Goal: Task Accomplishment & Management: Manage account settings

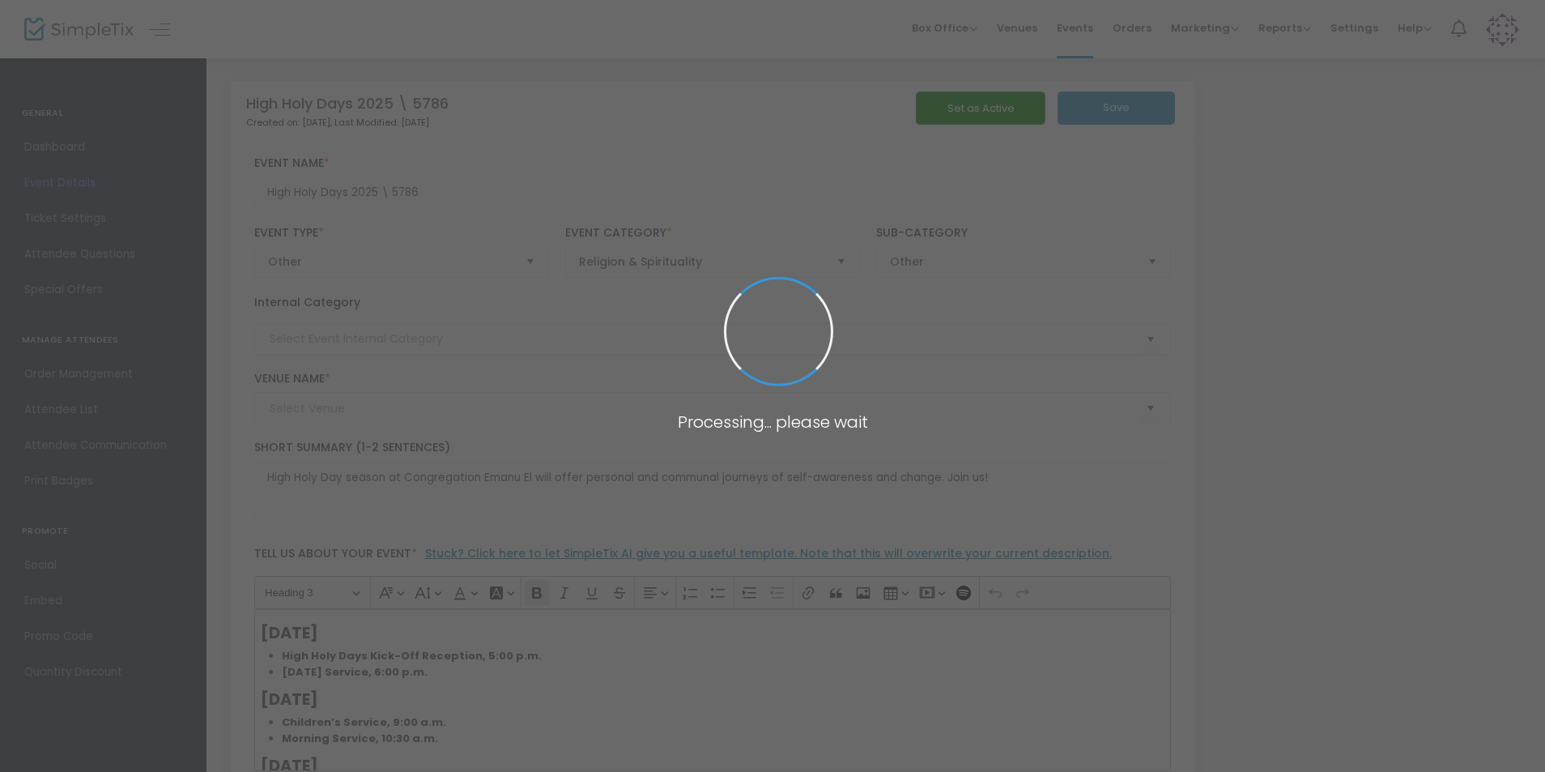
type input "Congregation Emanu El"
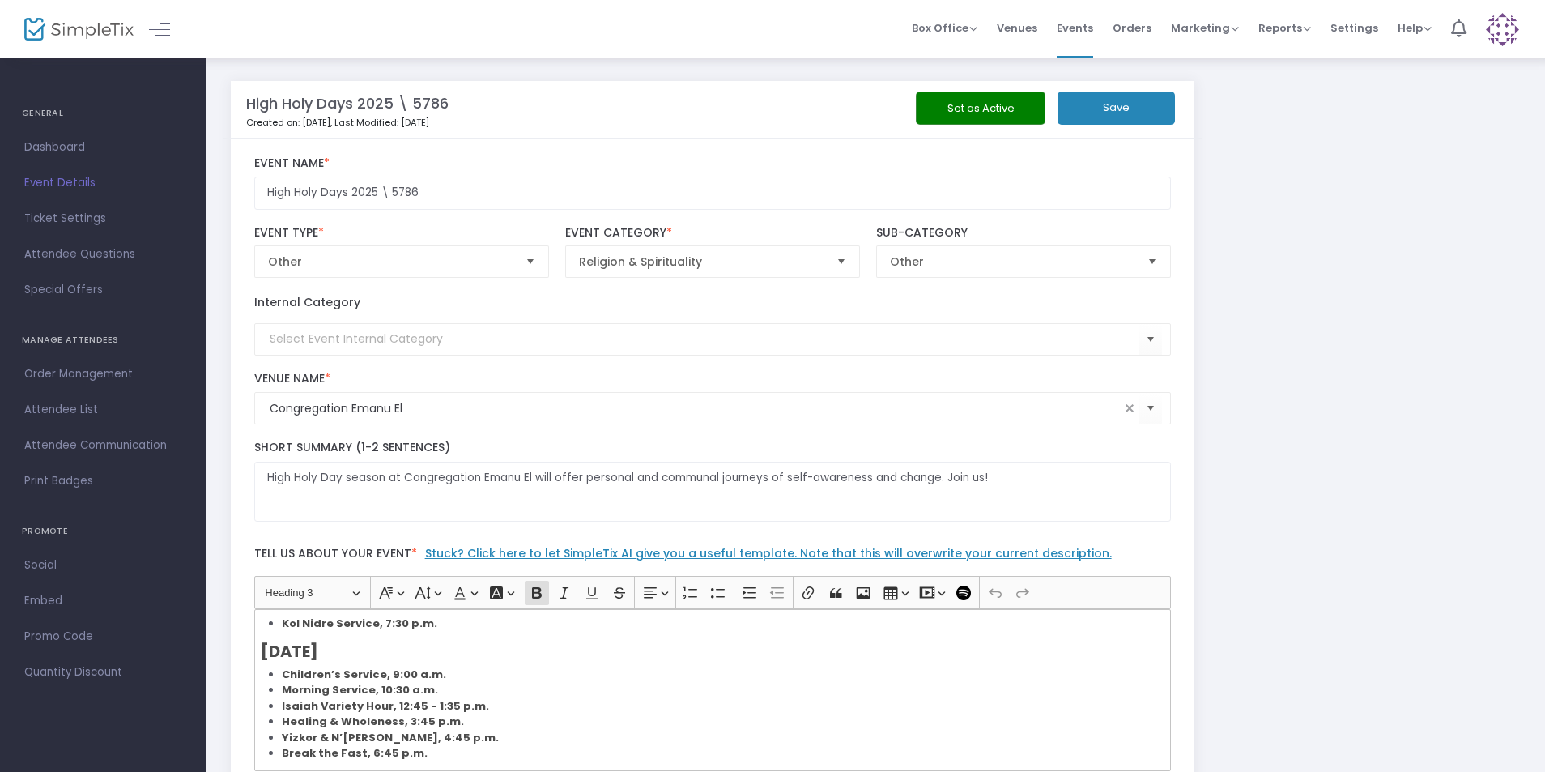
click at [1078, 30] on span "Events" at bounding box center [1075, 27] width 36 height 41
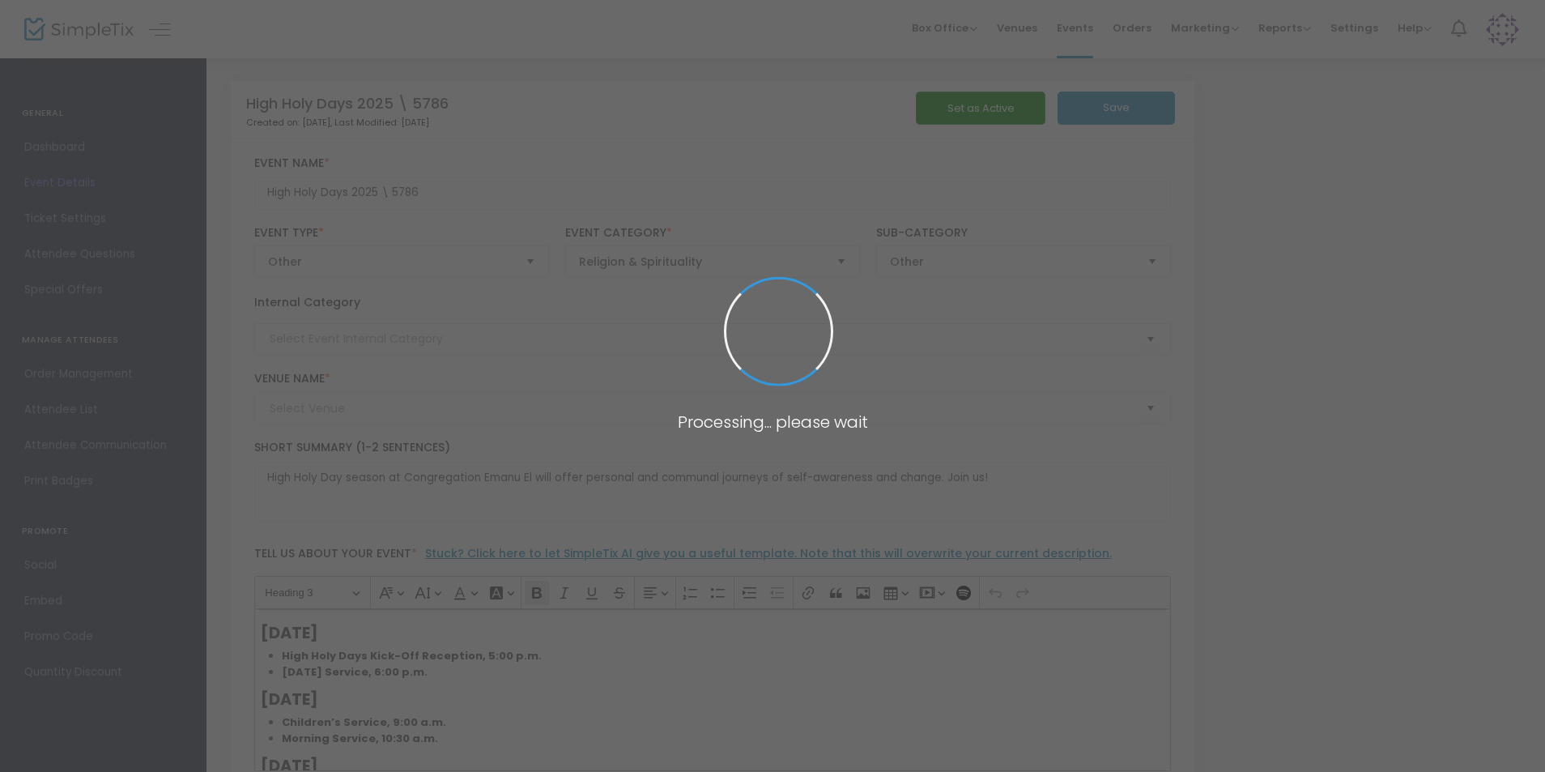
type input "Congregation Emanu El"
type input "High Holy Days 2025 \ 5786"
type textarea "High Holy Day season at Congregation Emanu El will offer personal and communal …"
checkbox input "true"
type input "Register Now"
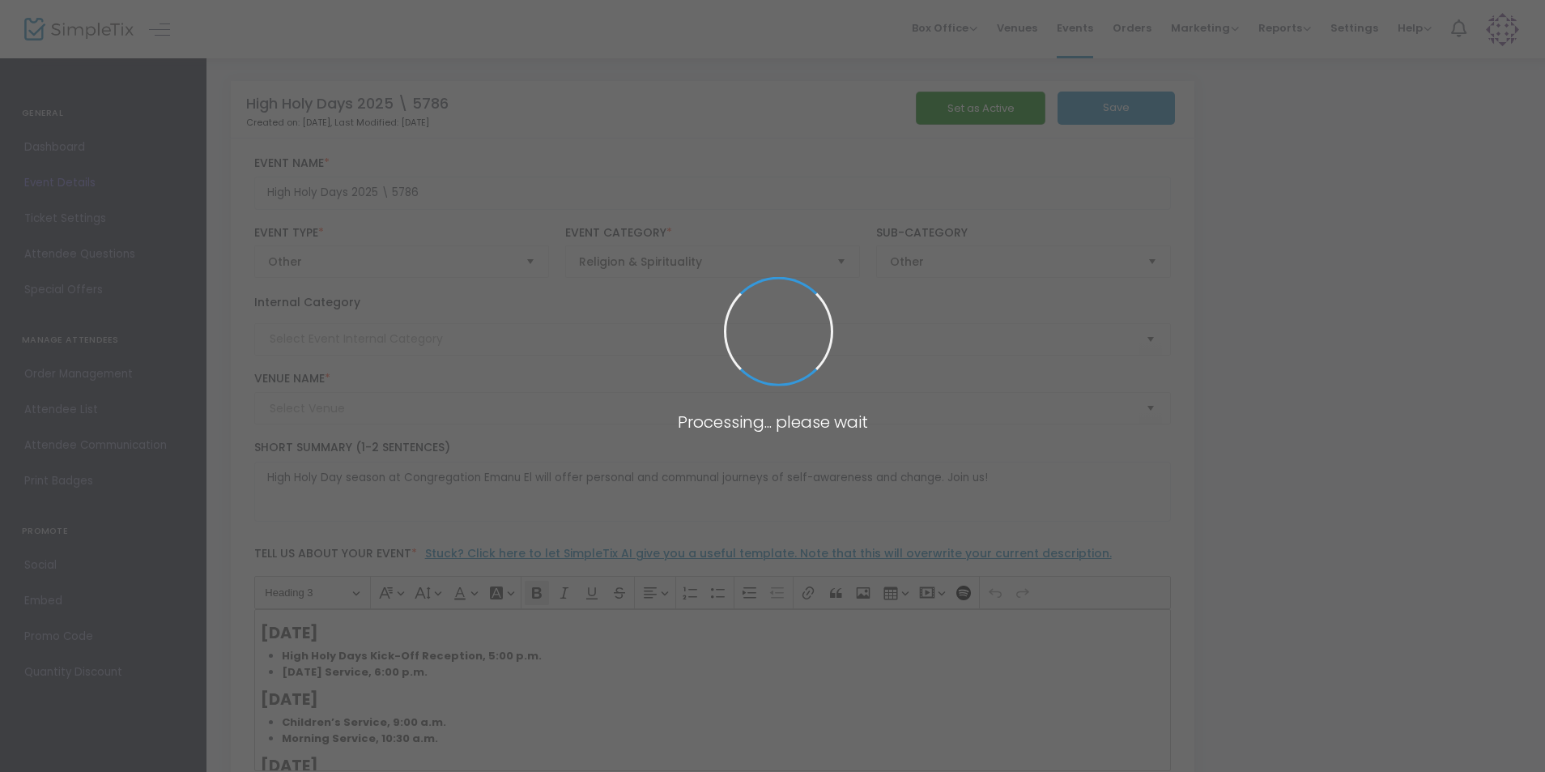
type input "Congregation Emanu El"
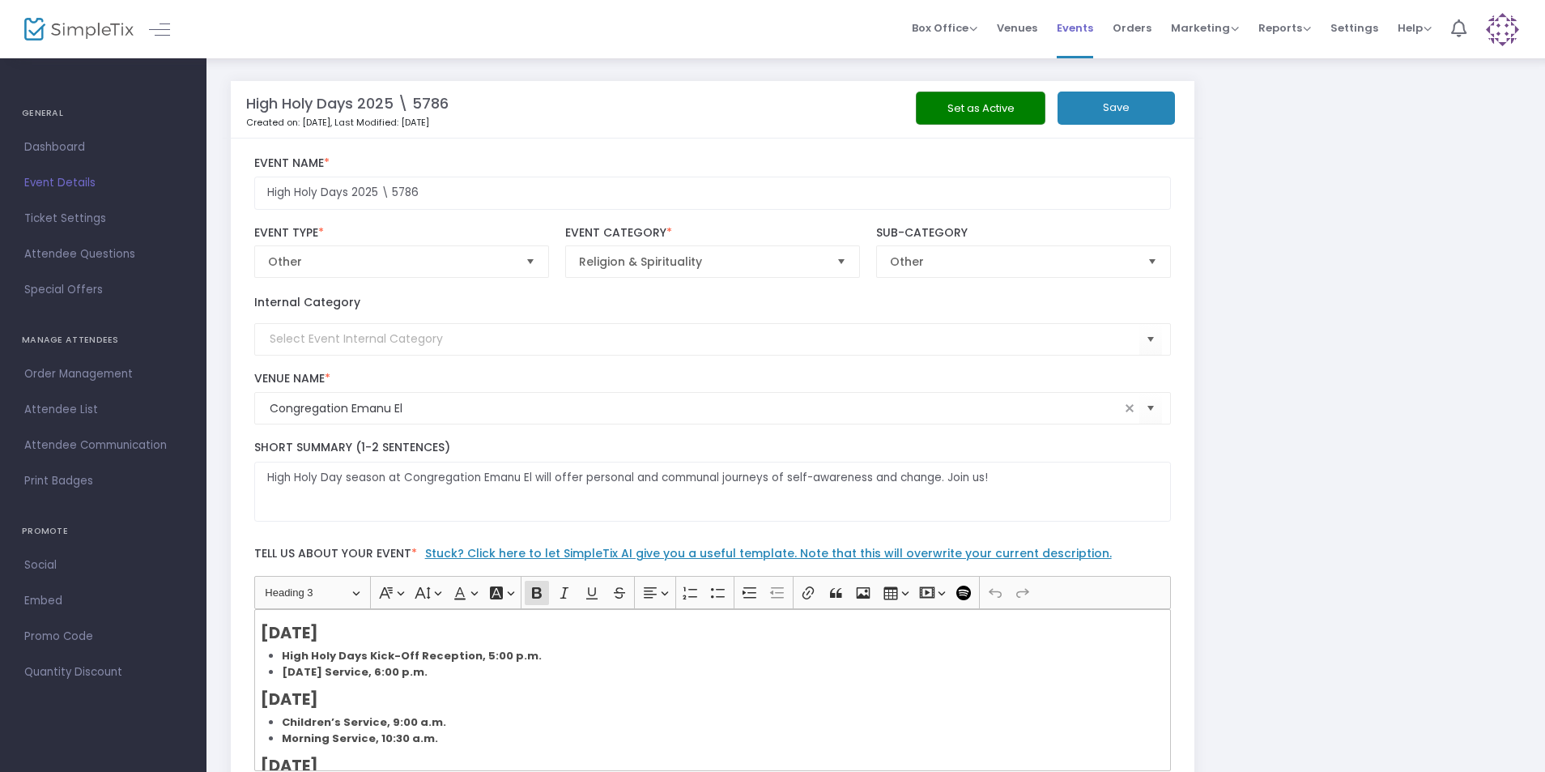
click at [1079, 27] on span "Events" at bounding box center [1075, 27] width 36 height 41
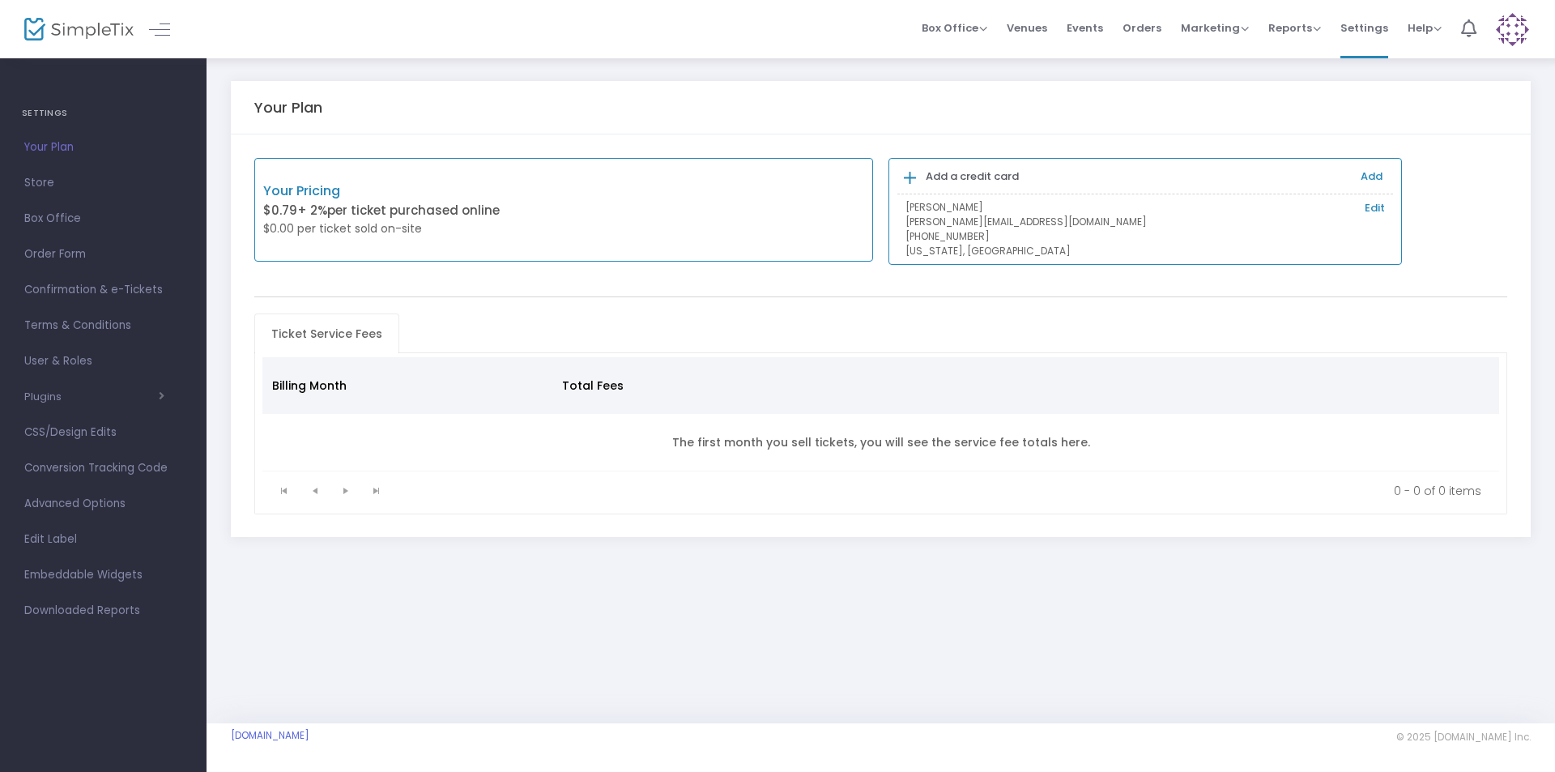
click at [1376, 205] on link "Edit" at bounding box center [1374, 208] width 20 height 16
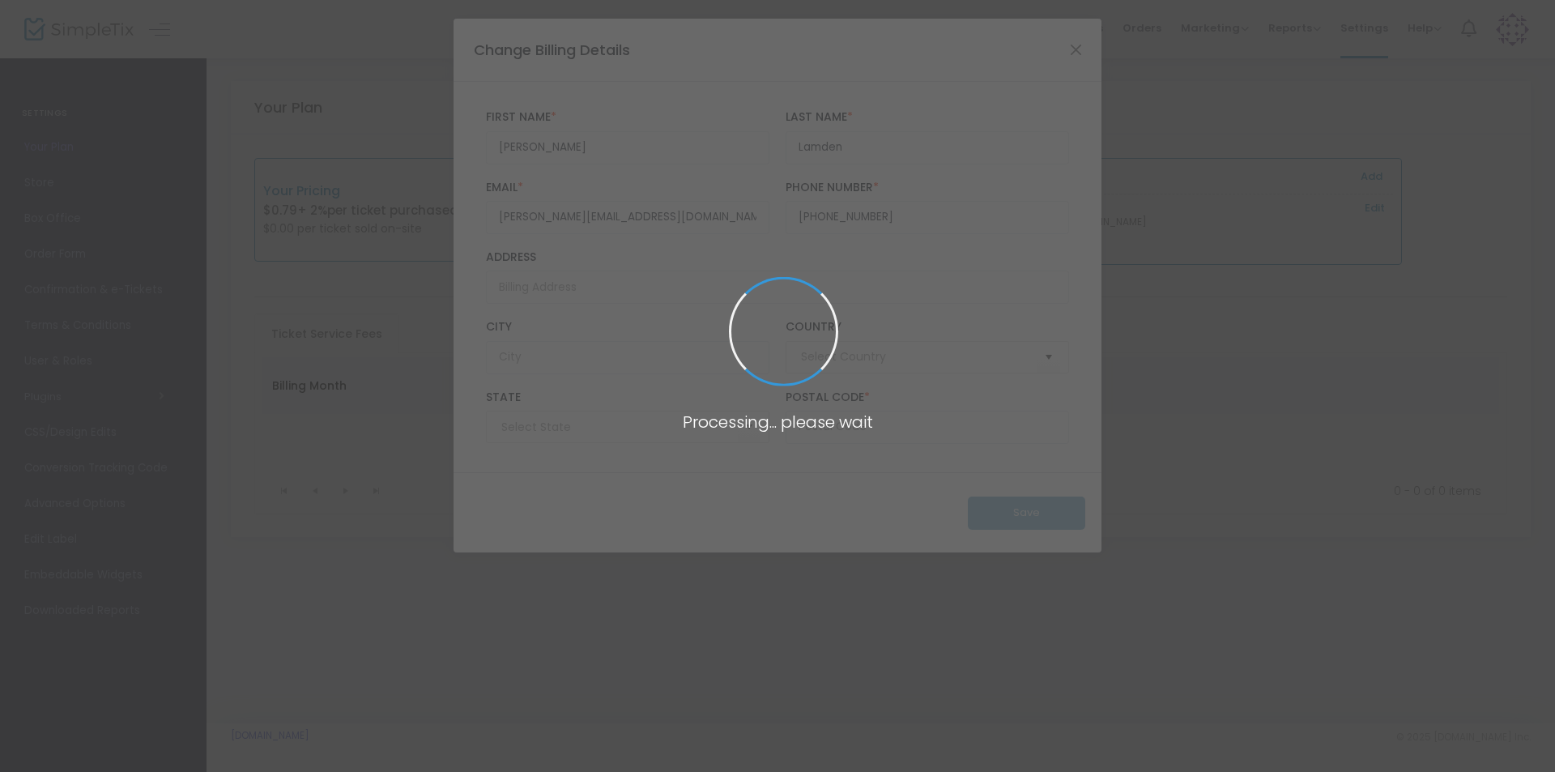
type input "United States"
type input "Tennessee"
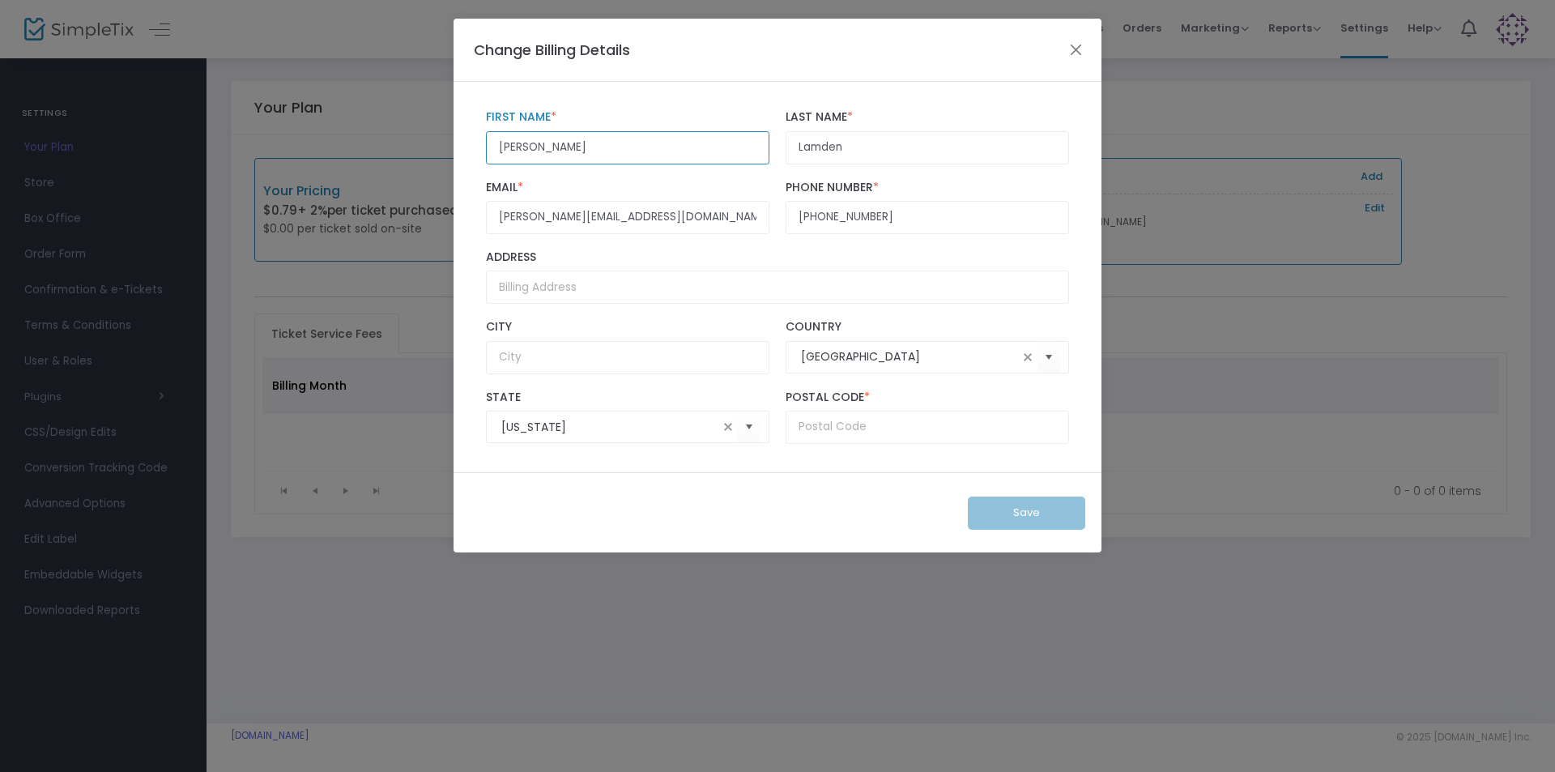
click at [660, 142] on input "David" at bounding box center [627, 147] width 283 height 33
drag, startPoint x: 592, startPoint y: 142, endPoint x: 436, endPoint y: 141, distance: 156.3
click at [434, 141] on ngb-modal-window "Change Billing Details David First Name * First Name is required. Lamden Last N…" at bounding box center [777, 386] width 1555 height 772
type input "Anna"
type input "Shabtay"
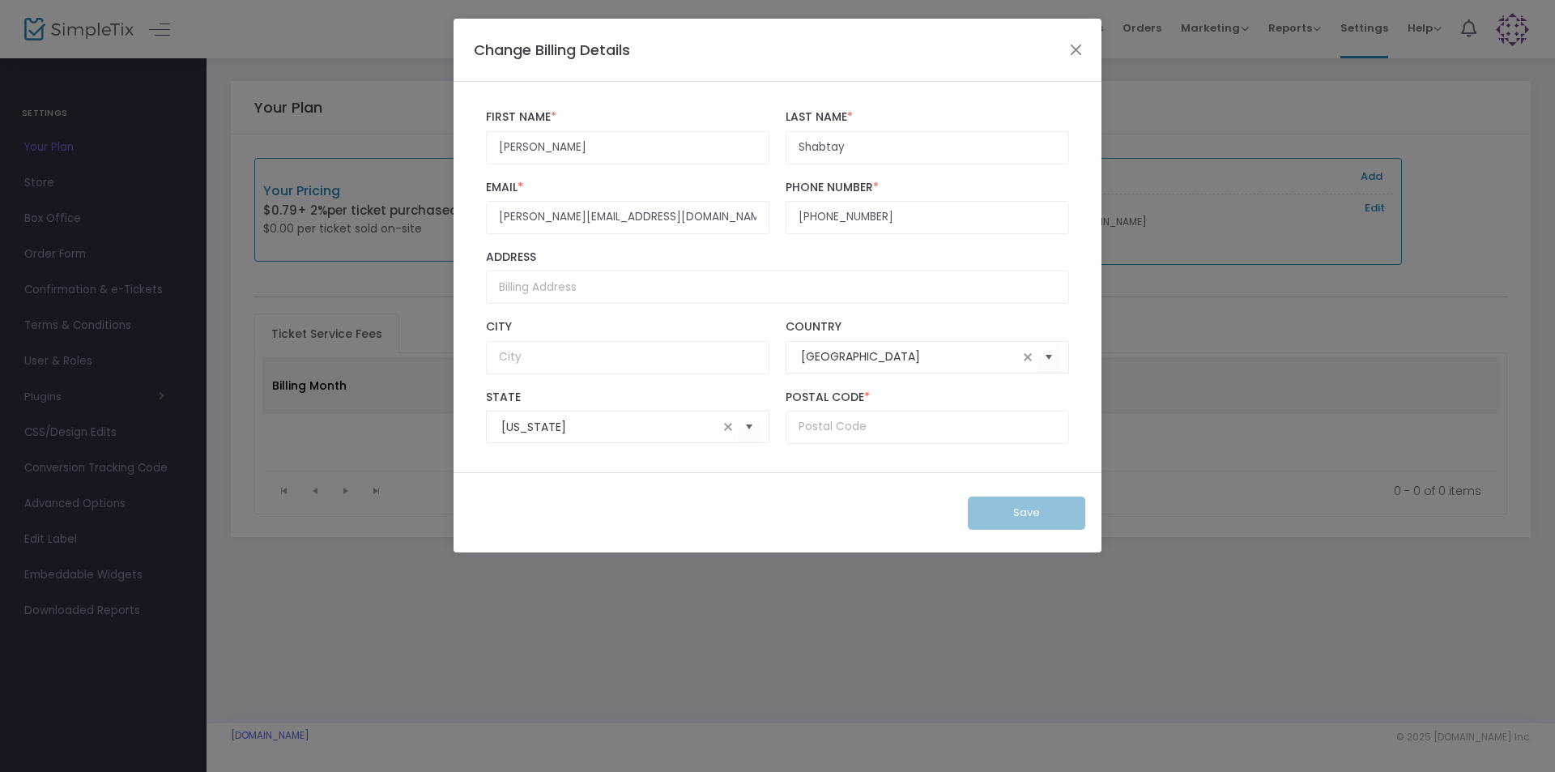
click at [1016, 510] on div "Save" at bounding box center [777, 512] width 648 height 80
click at [1081, 49] on button "Close" at bounding box center [1075, 49] width 21 height 21
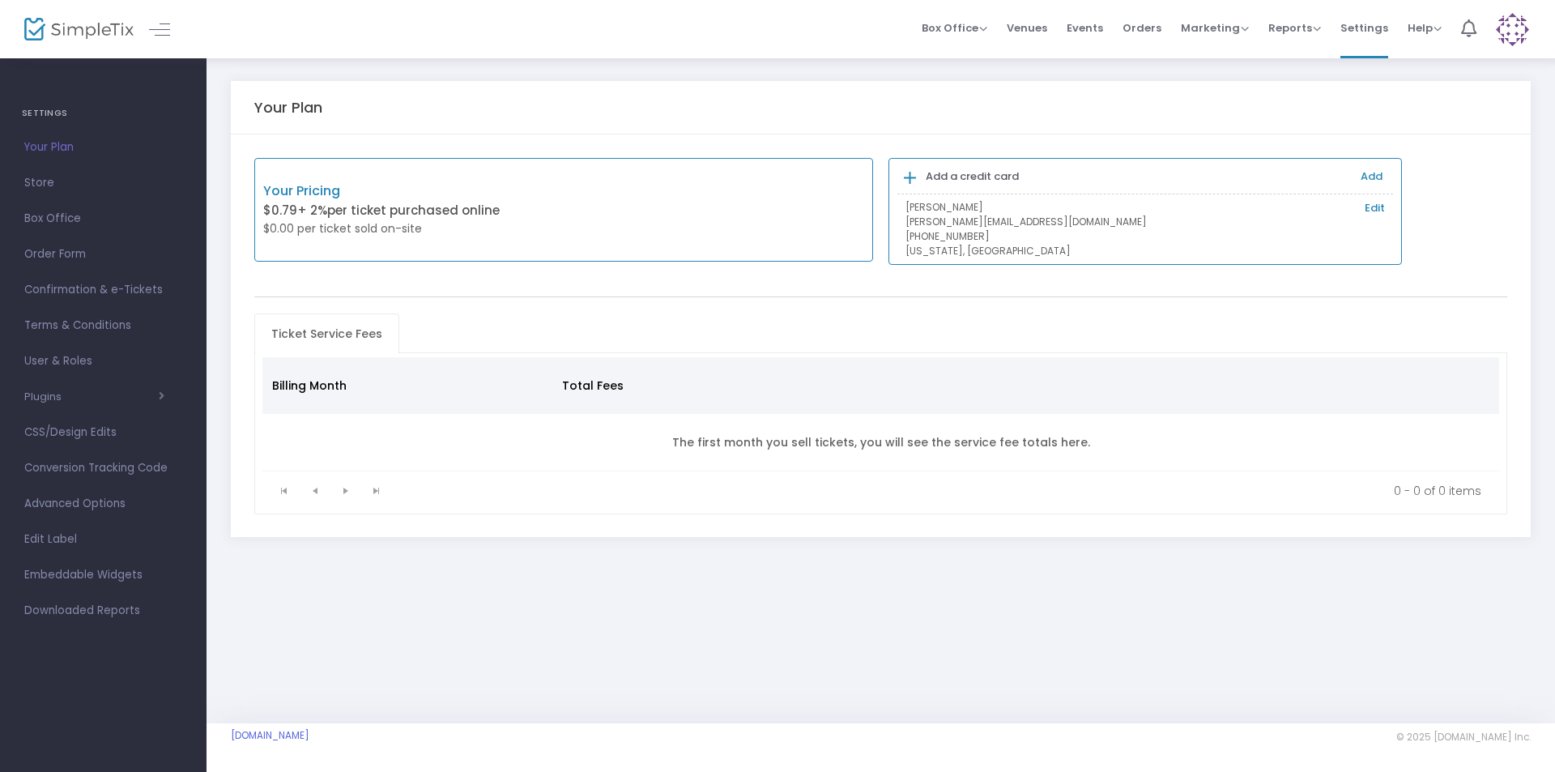
click at [582, 279] on div "Your Pricing $0.79 + 2% per ticket purchased online $0.00 per ticket sold on-si…" at bounding box center [880, 335] width 1299 height 402
click at [457, 697] on div "Your Plan Your Pricing $0.79 + 2% per ticket purchased online $0.00 per ticket …" at bounding box center [880, 390] width 1348 height 666
click at [1525, 37] on img at bounding box center [1511, 29] width 33 height 33
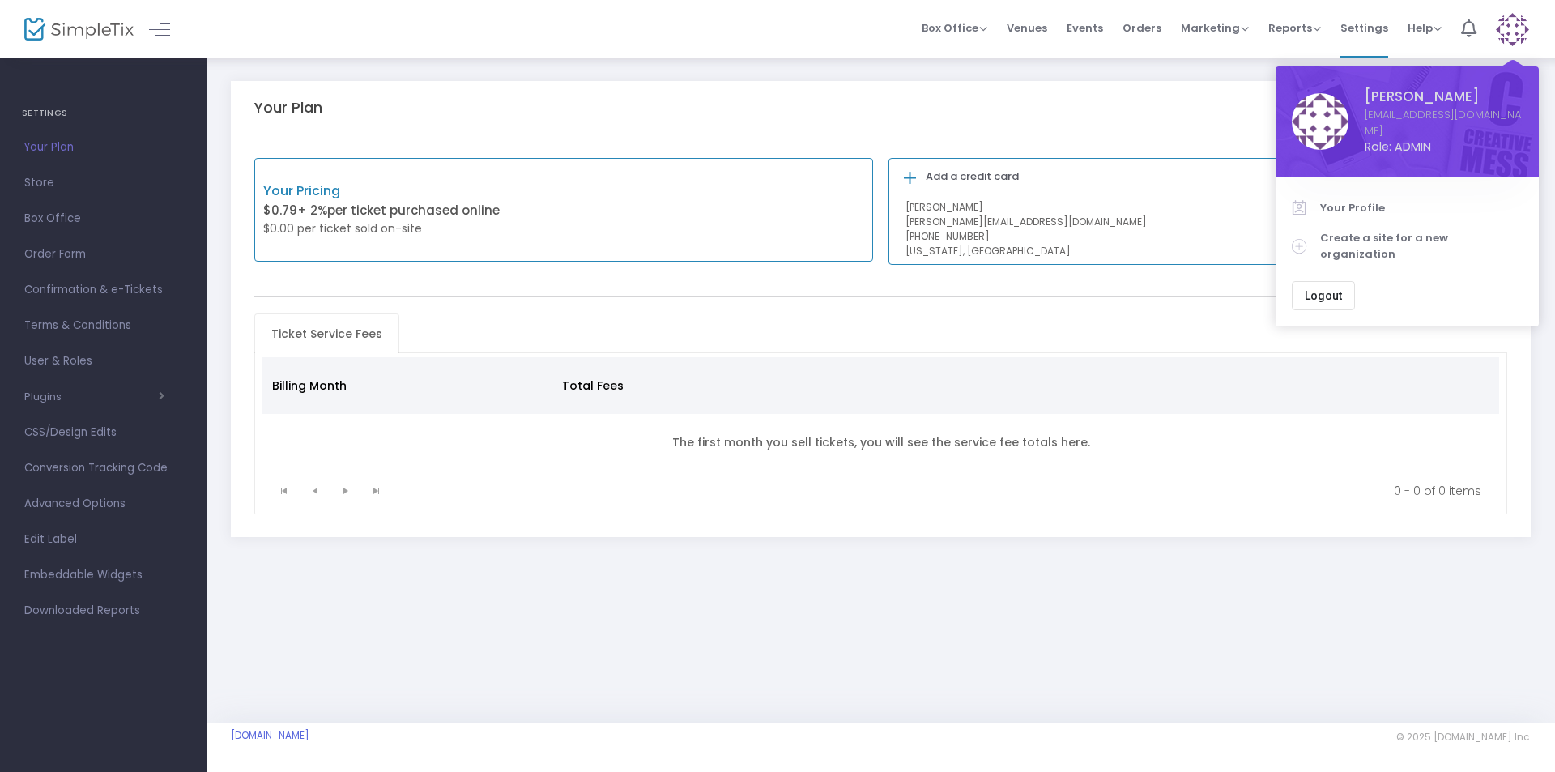
click at [1333, 289] on span "Logout" at bounding box center [1322, 295] width 37 height 13
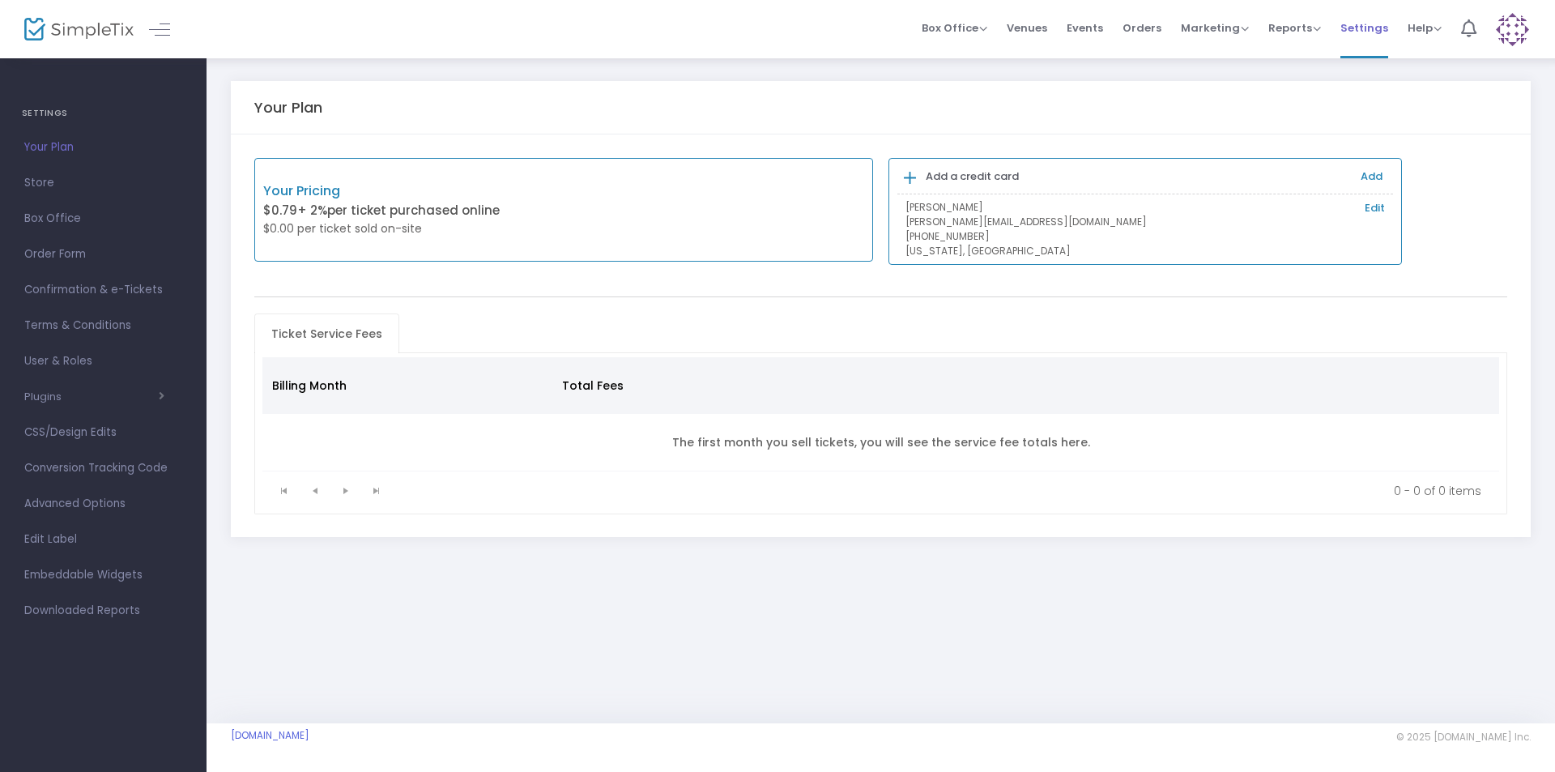
click at [1376, 30] on span "Settings" at bounding box center [1364, 27] width 48 height 41
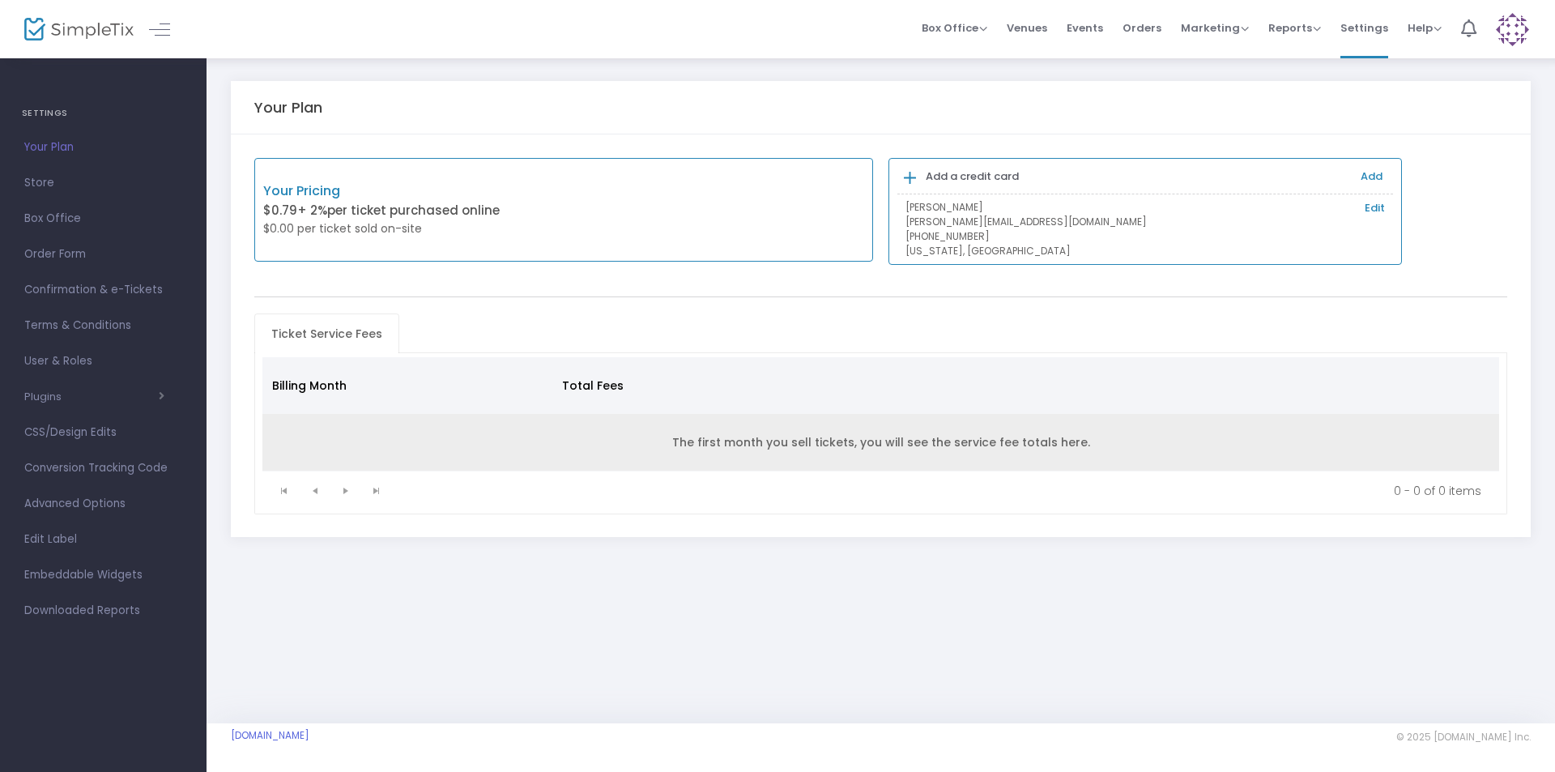
drag, startPoint x: 239, startPoint y: 79, endPoint x: 1206, endPoint y: 440, distance: 1031.9
click at [1206, 439] on div "Your Plan Your Pricing $0.79 + 2% per ticket purchased online $0.00 per ticket …" at bounding box center [880, 325] width 1348 height 537
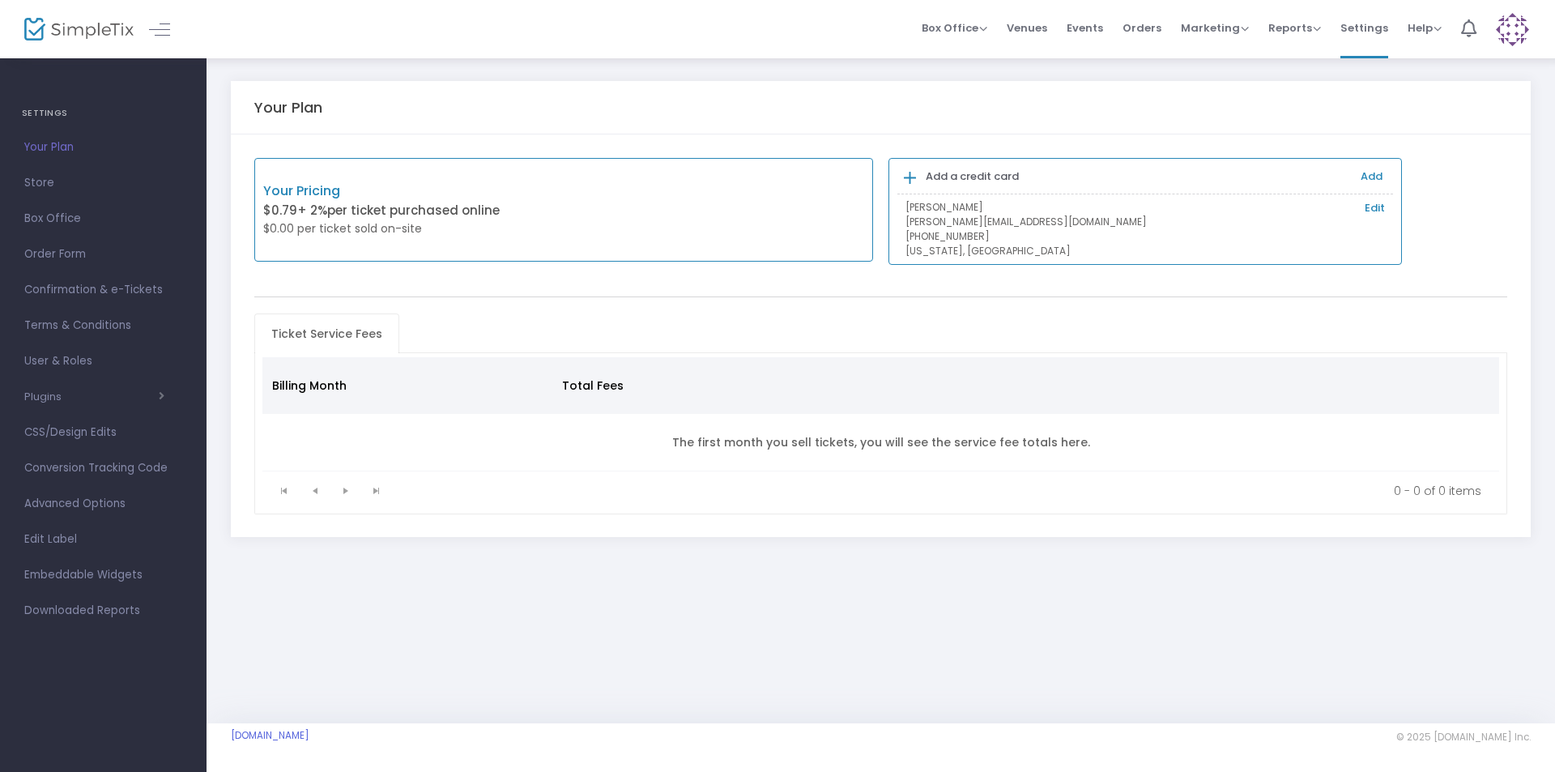
drag, startPoint x: 1063, startPoint y: 608, endPoint x: 1048, endPoint y: 608, distance: 14.6
click at [1048, 608] on div "Your Plan Your Pricing $0.79 + 2% per ticket purchased online $0.00 per ticket …" at bounding box center [880, 390] width 1348 height 666
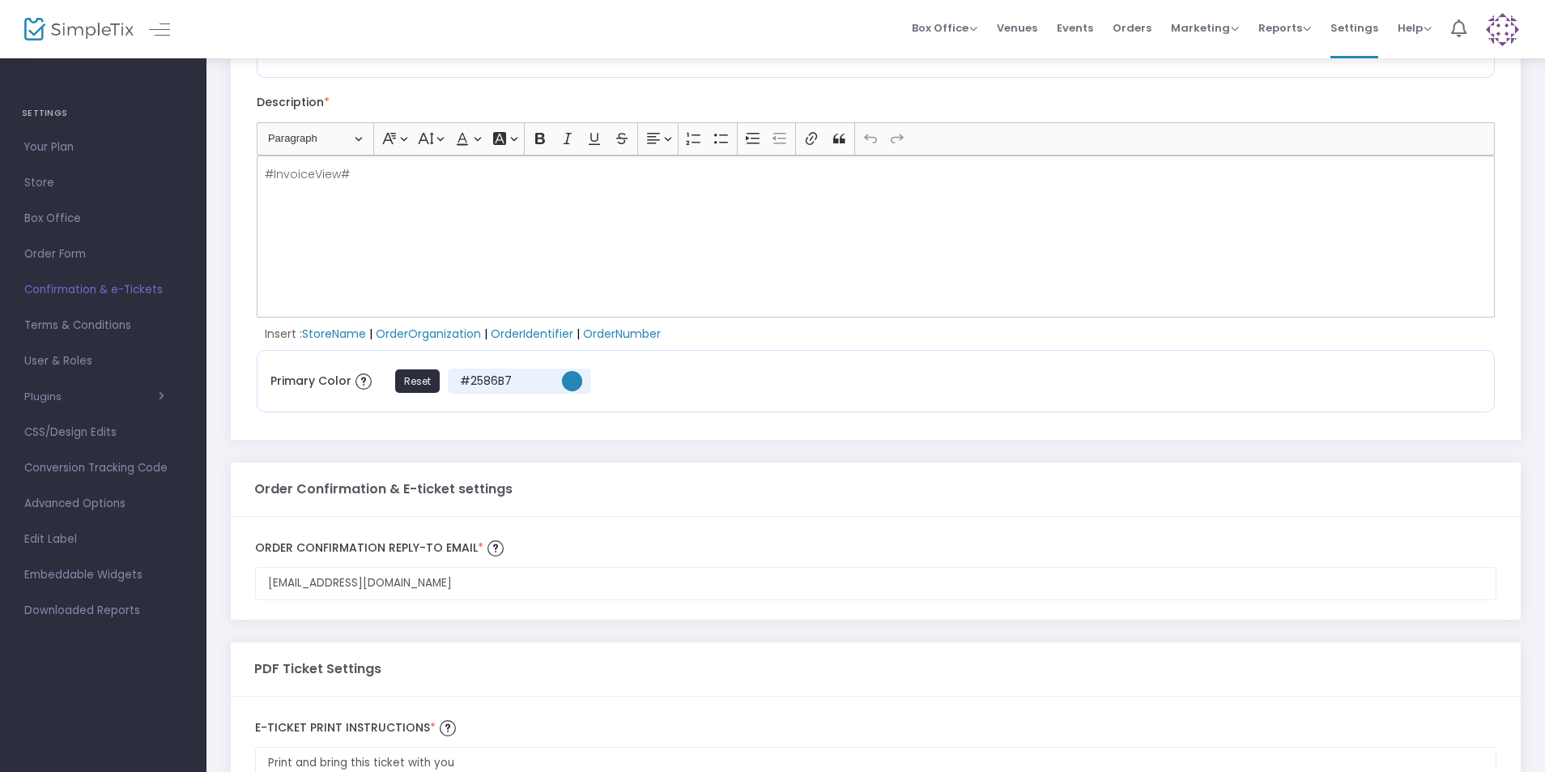
scroll to position [540, 0]
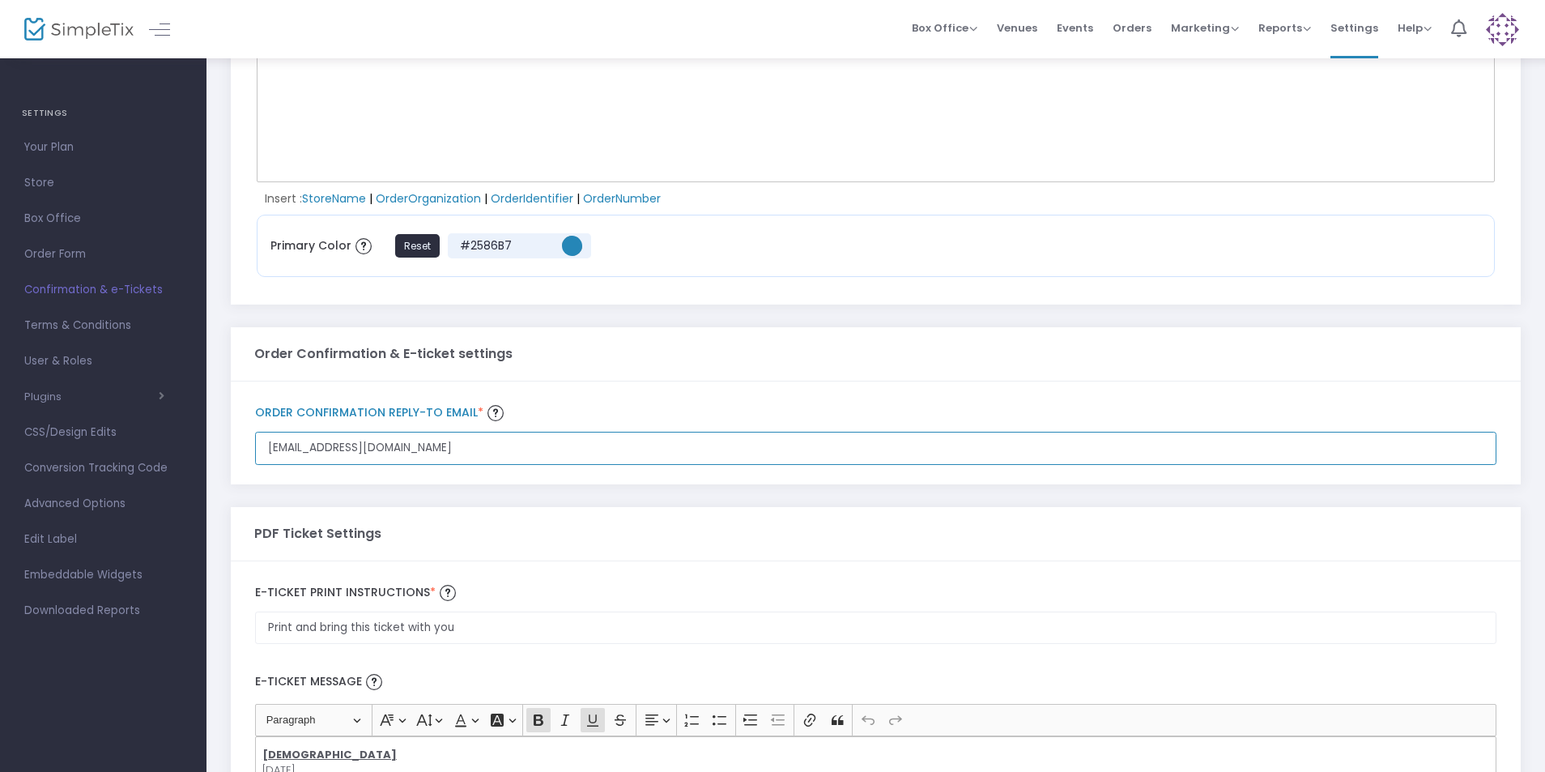
drag, startPoint x: 296, startPoint y: 447, endPoint x: 230, endPoint y: 450, distance: 66.5
click at [230, 450] on div "View/Modify Email Templates Save Order Confirmation & eTickets eTickets (Indivi…" at bounding box center [875, 241] width 1338 height 1448
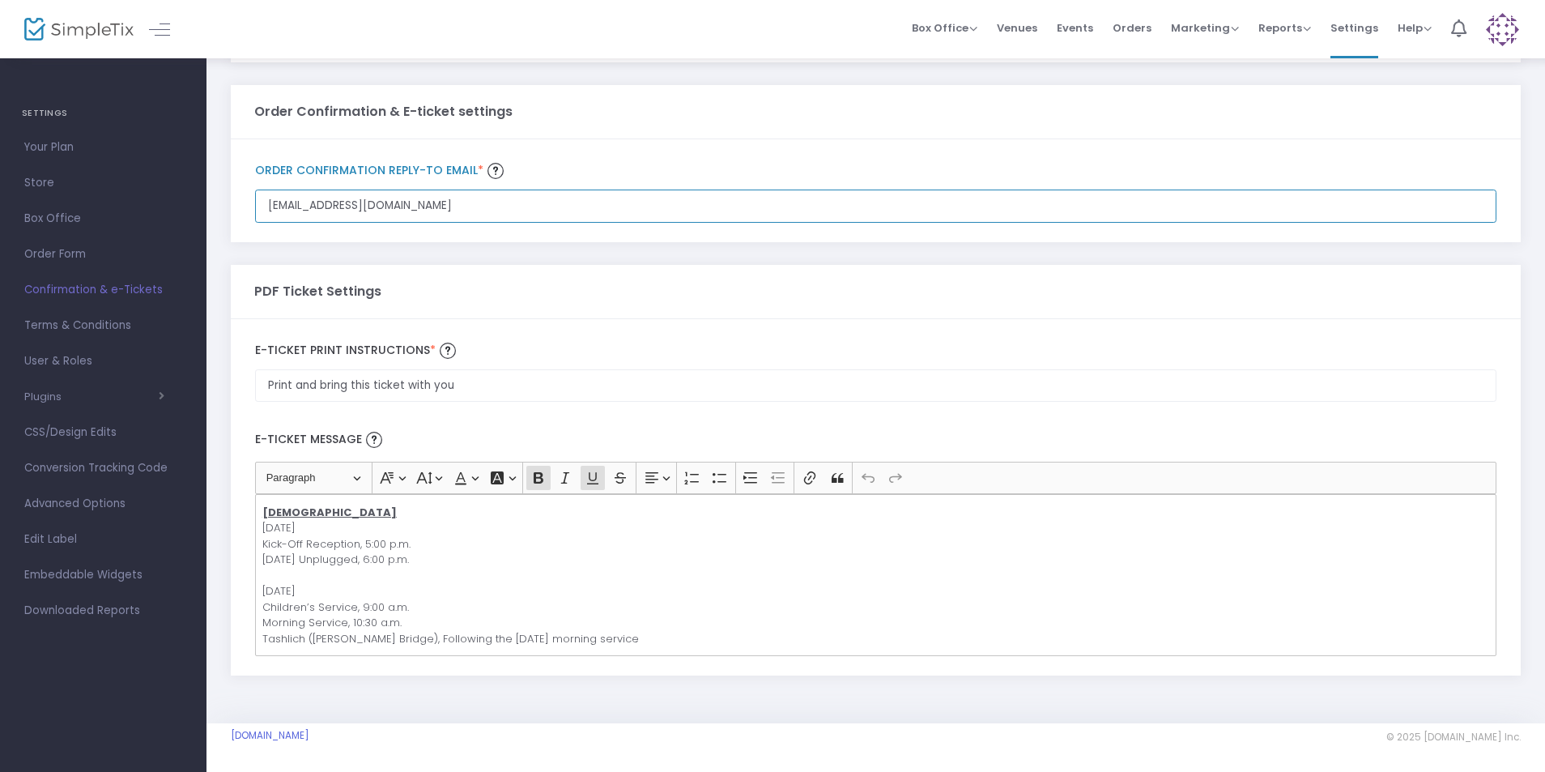
type input "LisaD@emanuelhouston.org"
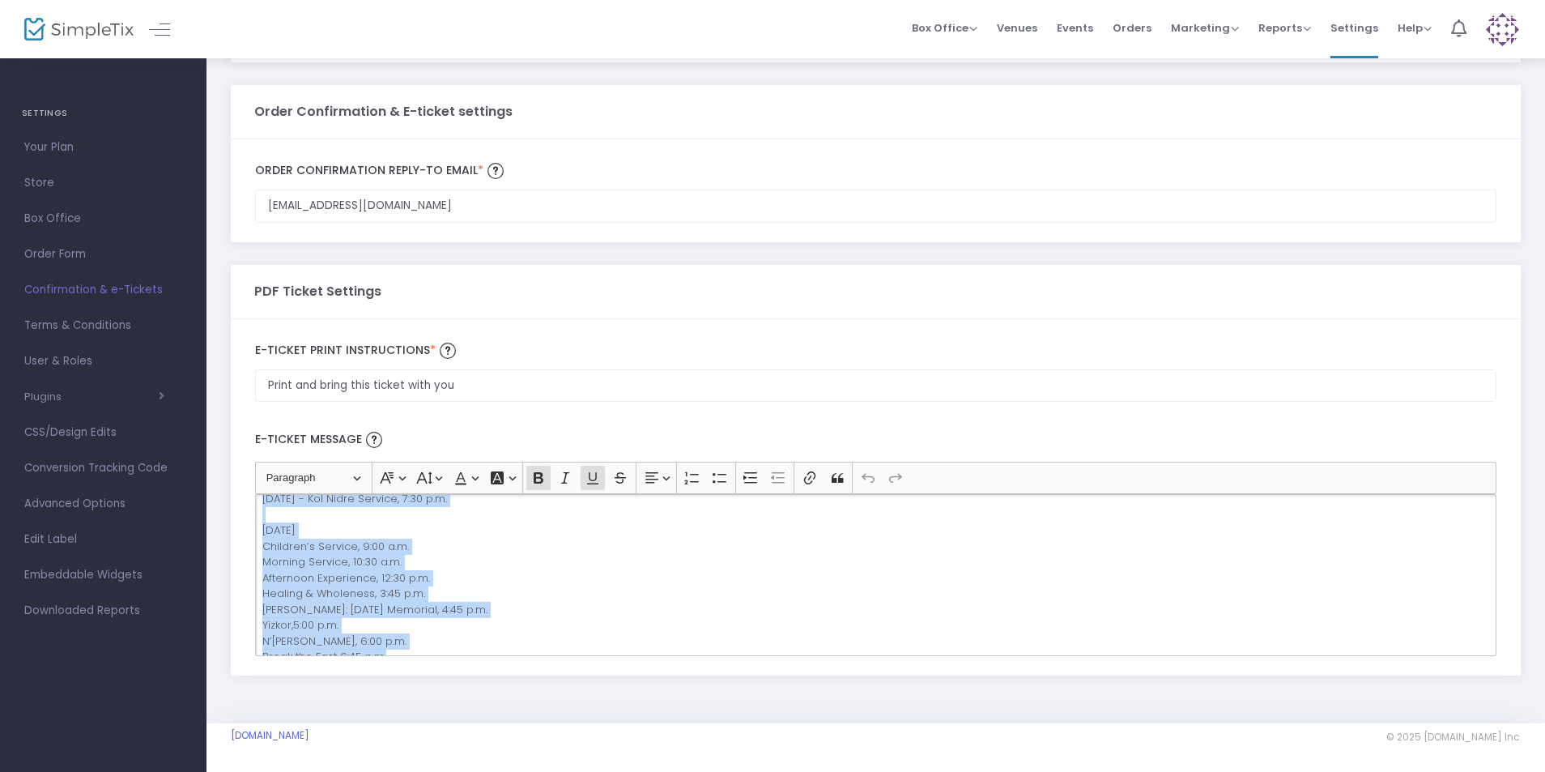
scroll to position [206, 0]
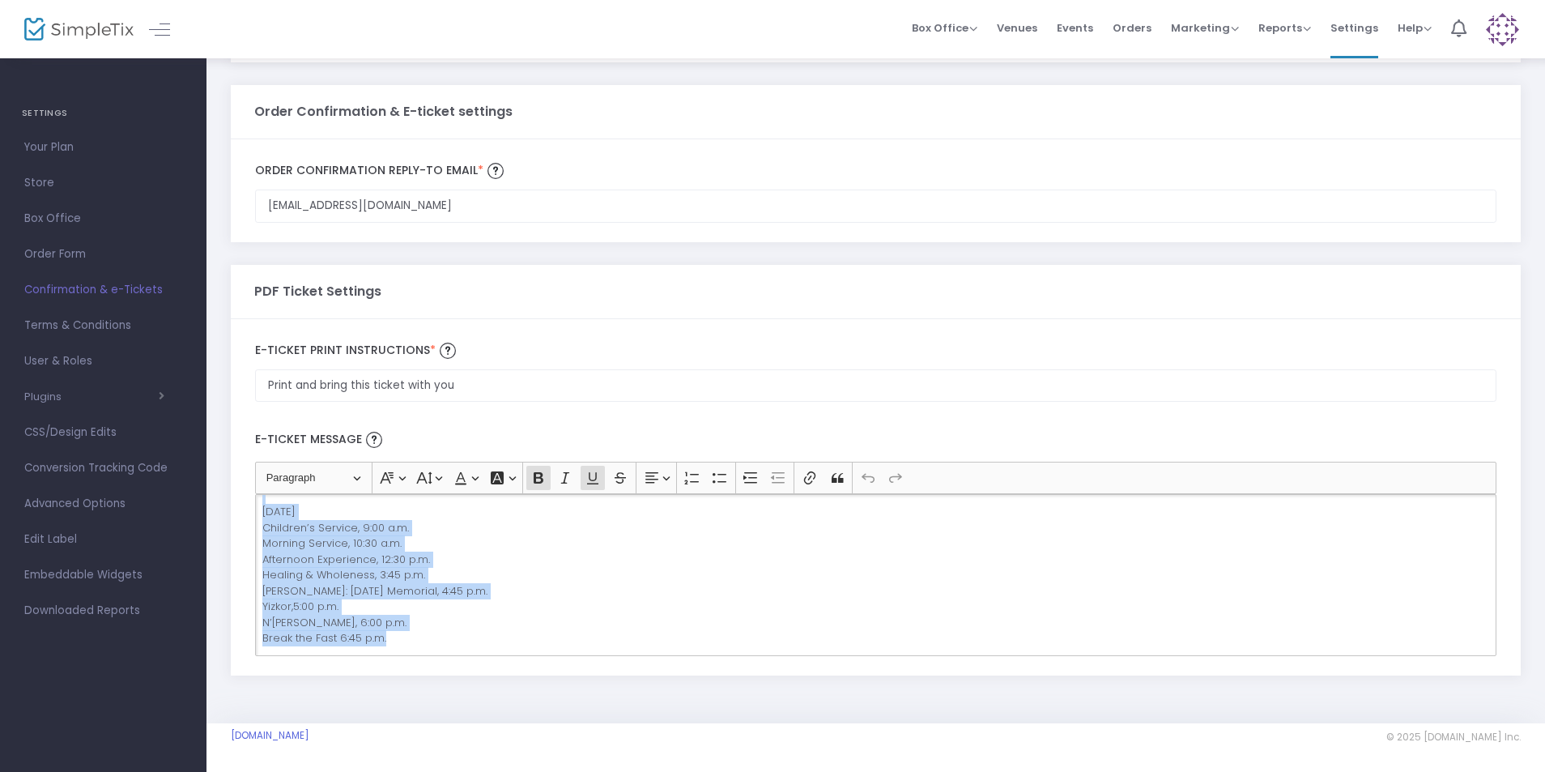
drag, startPoint x: 262, startPoint y: 509, endPoint x: 745, endPoint y: 659, distance: 506.0
click at [745, 659] on div "E-Ticket Message Heading Paragraph Paragraph Heading 1 Heading 2 Heading 3 Font…" at bounding box center [875, 537] width 1257 height 254
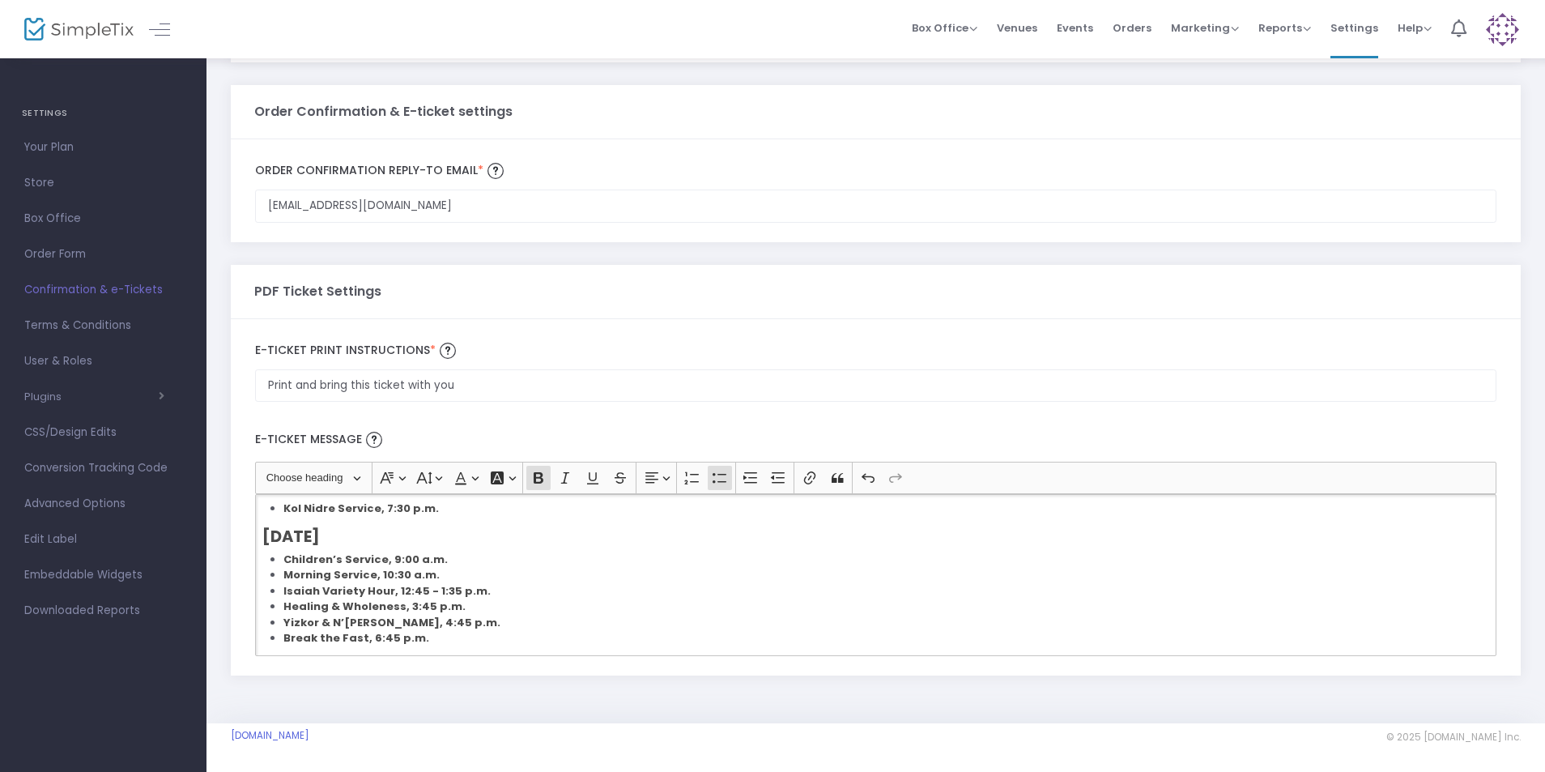
scroll to position [165, 0]
click at [678, 611] on li "Healing & Wholeness, 3:45 p.m." at bounding box center [886, 606] width 1206 height 16
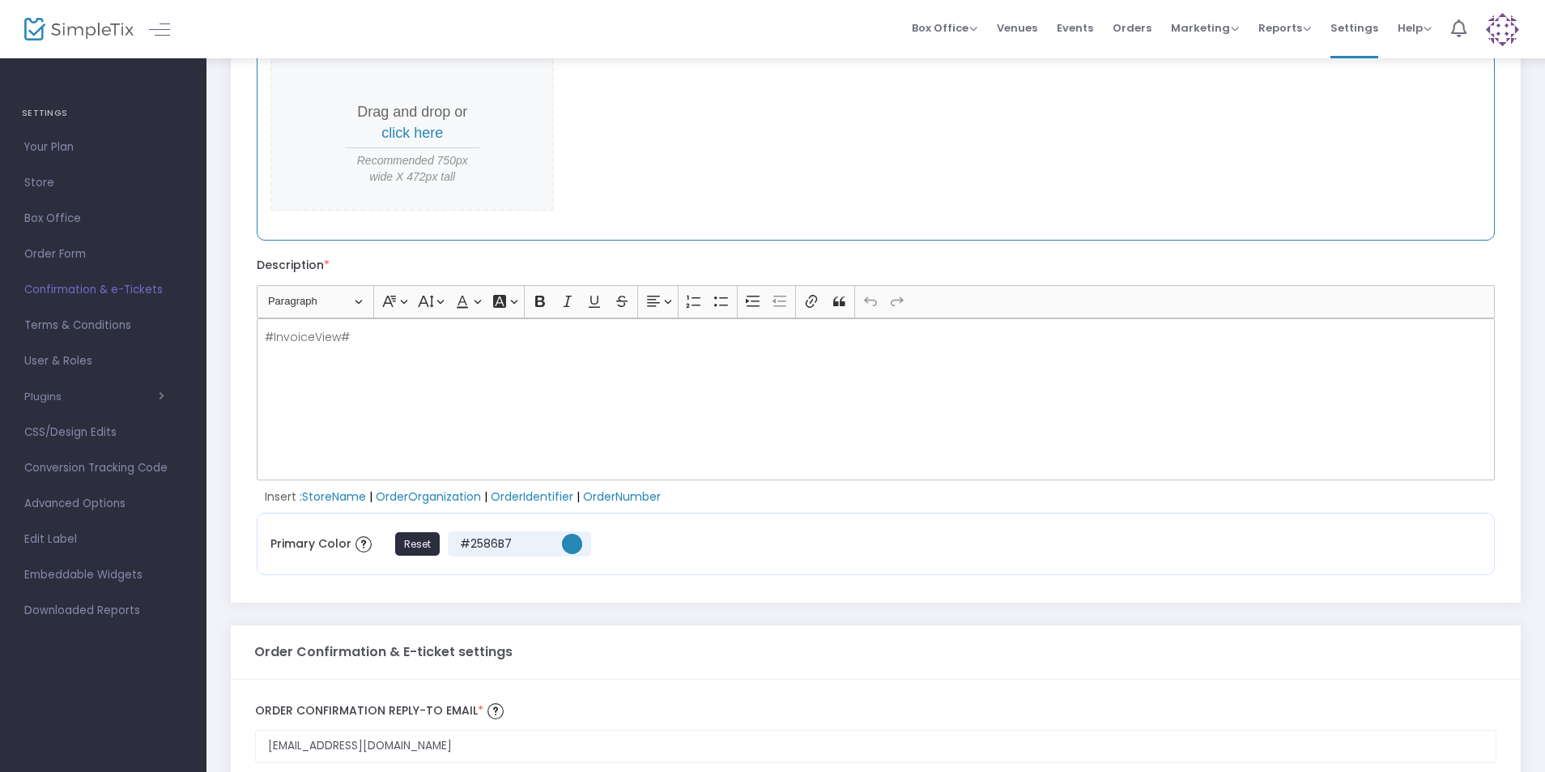
scroll to position [0, 0]
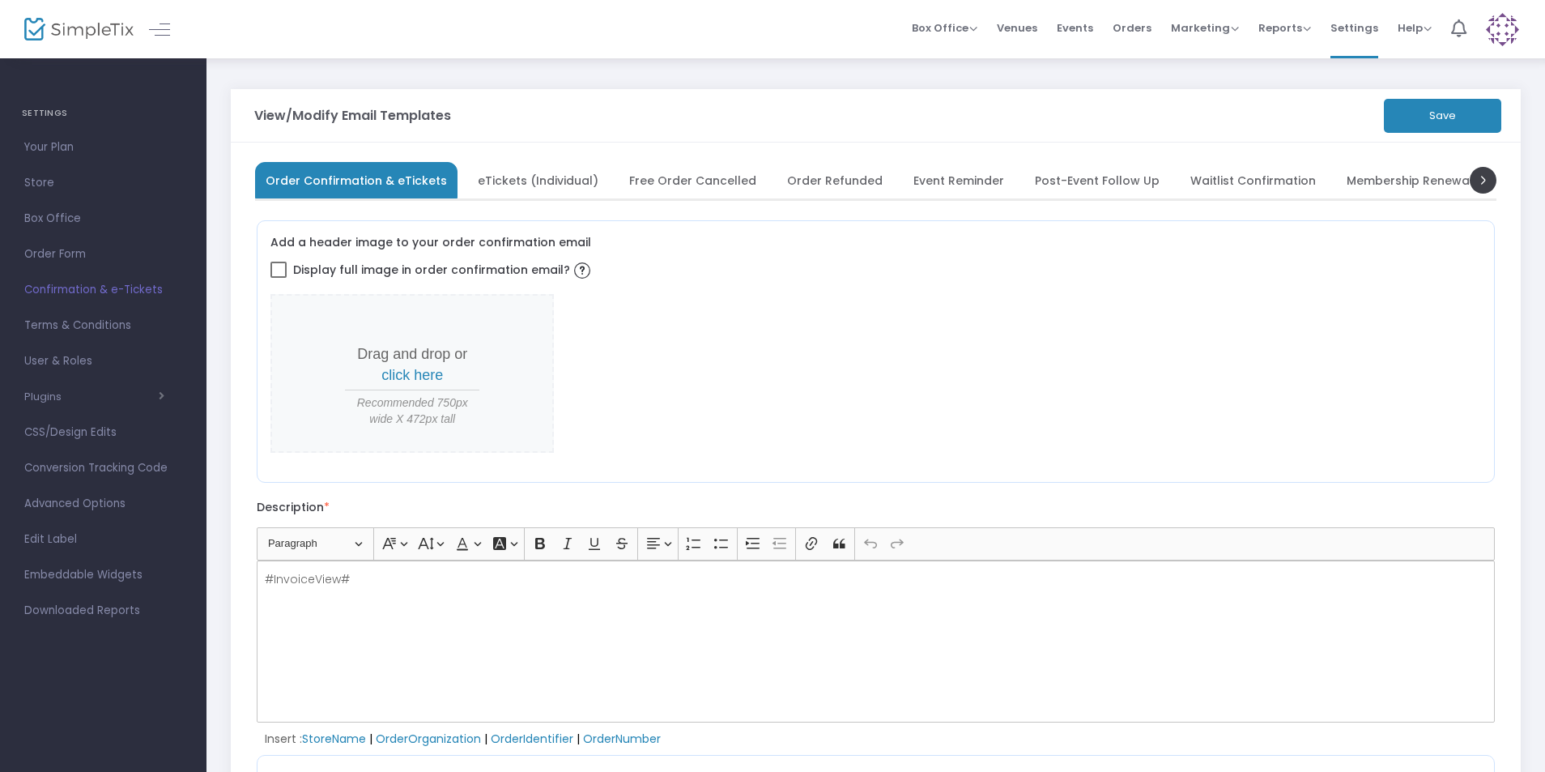
click at [1450, 111] on button "Save" at bounding box center [1442, 116] width 117 height 34
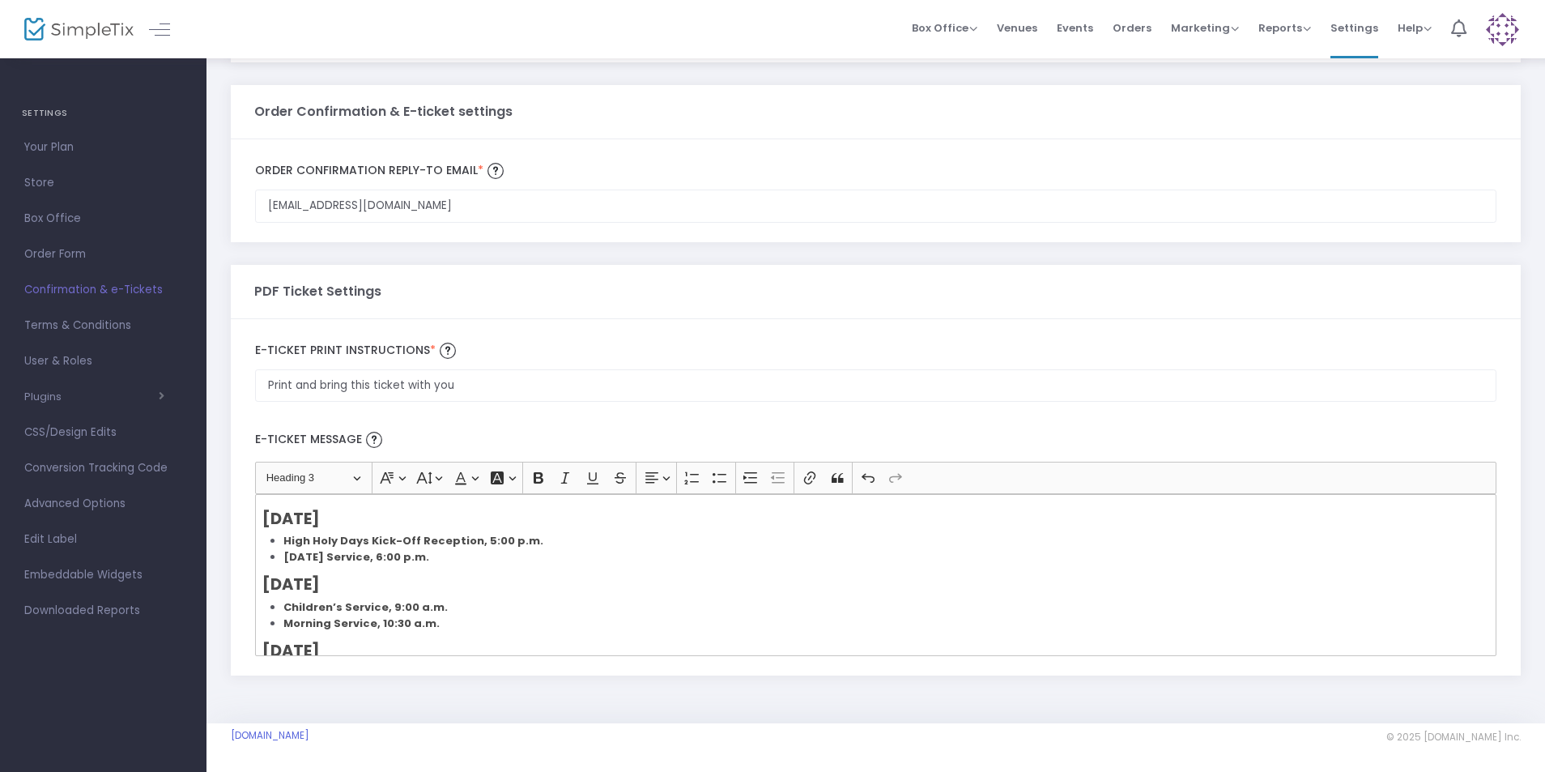
scroll to position [165, 0]
